Goal: Navigation & Orientation: Find specific page/section

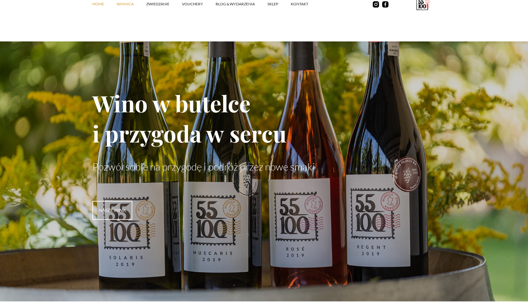
click at [127, 5] on link "winnica" at bounding box center [132, 4] width 30 height 19
